Goal: Task Accomplishment & Management: Use online tool/utility

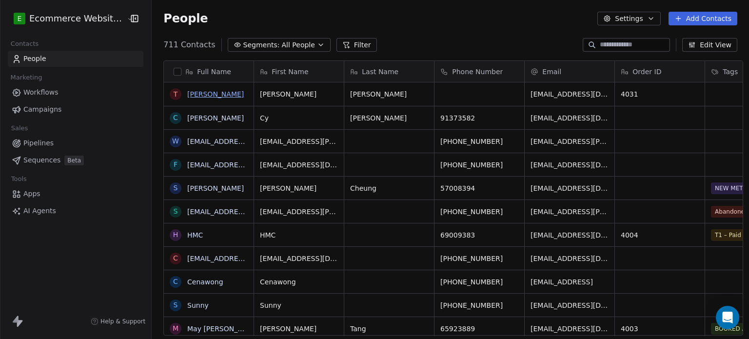
click at [217, 91] on link "[PERSON_NAME]" at bounding box center [215, 94] width 57 height 8
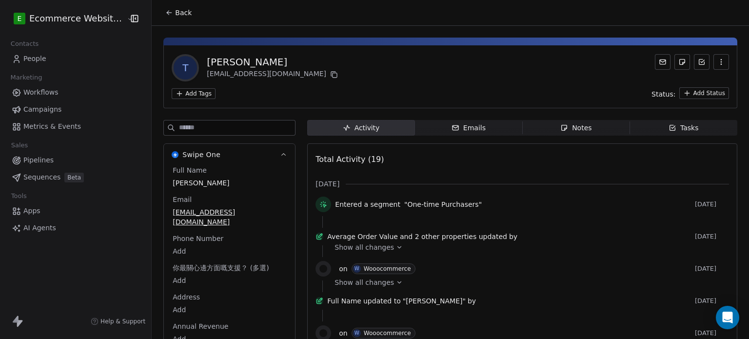
click at [198, 91] on html "E Ecommerce Website Builder Contacts People Marketing Workflows Campaigns Metri…" at bounding box center [374, 169] width 749 height 339
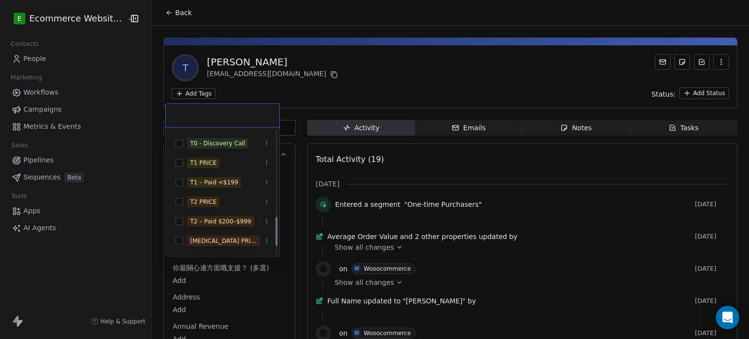
scroll to position [370, 0]
click at [210, 196] on div "T2 PRICE" at bounding box center [203, 200] width 26 height 9
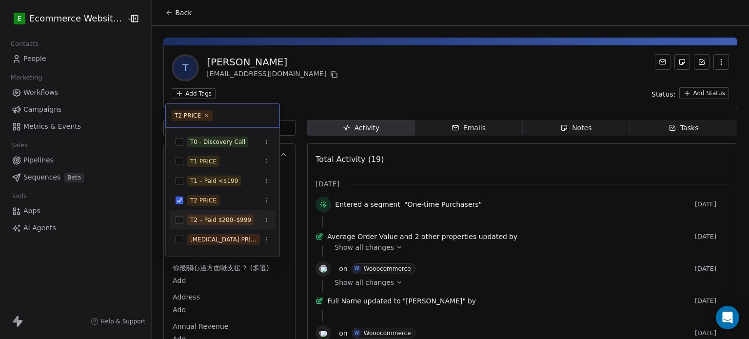
click at [214, 214] on div "T2 – Paid $200–$999" at bounding box center [223, 220] width 106 height 16
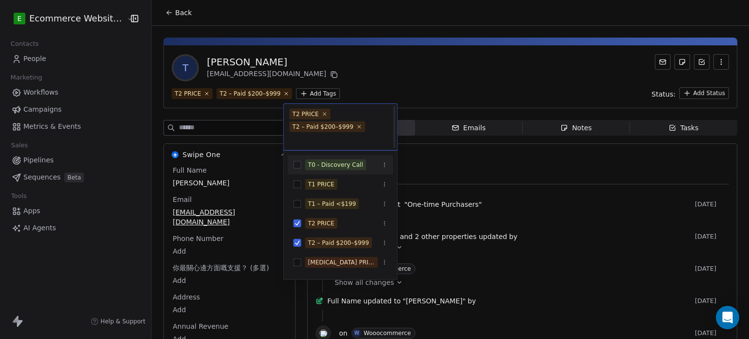
scroll to position [1, 0]
click at [365, 89] on html "E Ecommerce Website Builder Contacts People Marketing Workflows Campaigns Metri…" at bounding box center [374, 169] width 749 height 339
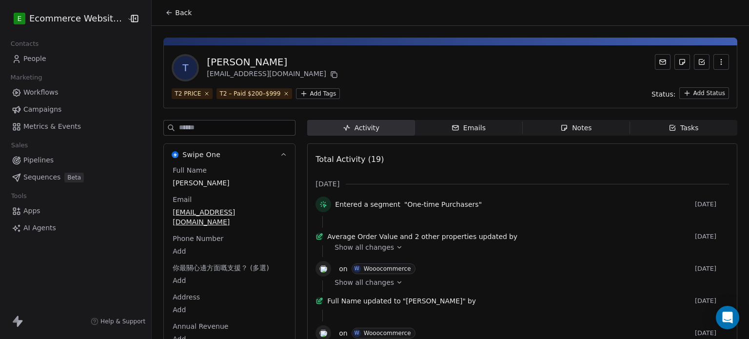
click at [477, 130] on div "Emails" at bounding box center [469, 128] width 34 height 10
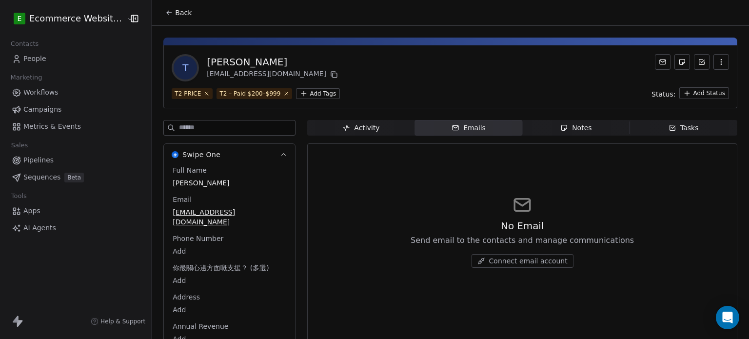
click at [560, 126] on icon "button" at bounding box center [564, 128] width 8 height 8
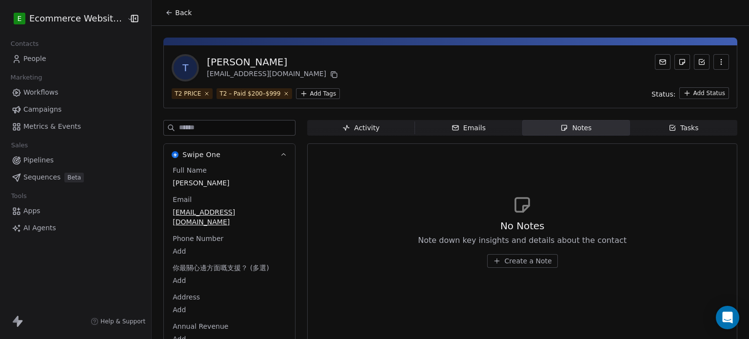
click at [701, 124] on span "Tasks Tasks" at bounding box center [683, 128] width 107 height 16
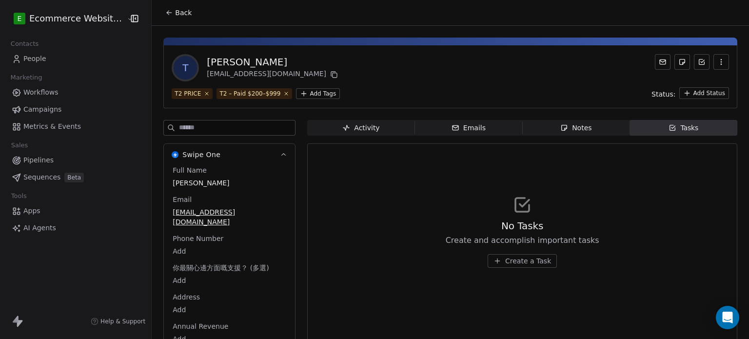
click at [527, 257] on span "Create a Task" at bounding box center [528, 261] width 46 height 10
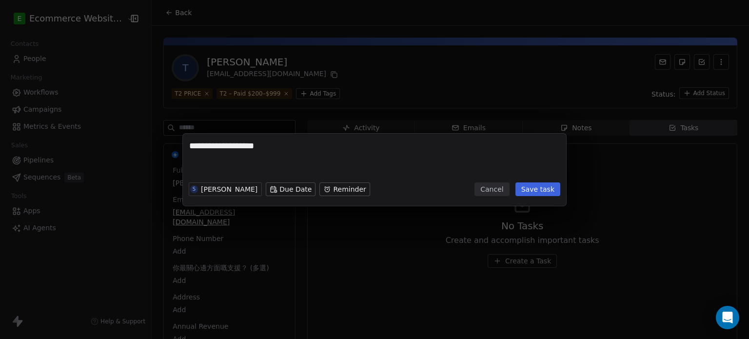
type textarea "**********"
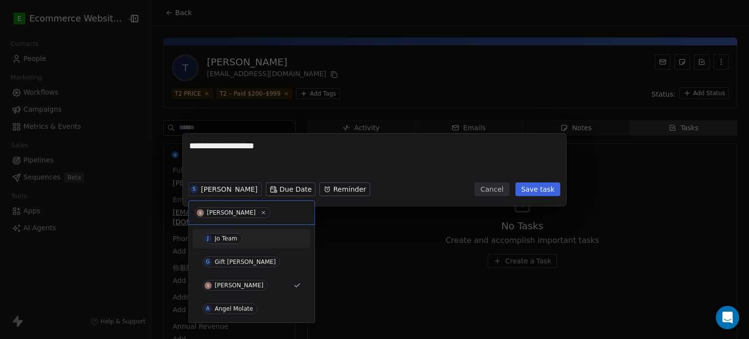
click at [229, 238] on div "Jo Team" at bounding box center [226, 238] width 23 height 7
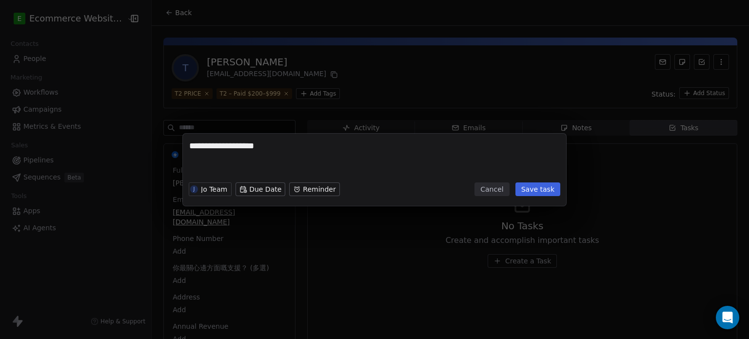
click at [540, 189] on button "Save task" at bounding box center [538, 189] width 45 height 14
